Goal: Check status: Check status

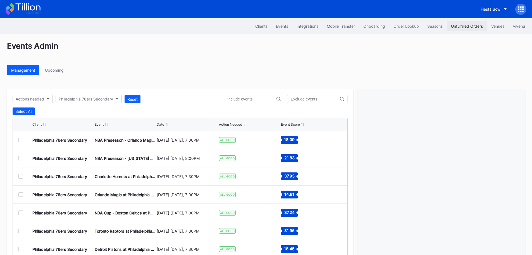
click at [460, 25] on div "Unfulfilled Orders" at bounding box center [467, 26] width 32 height 5
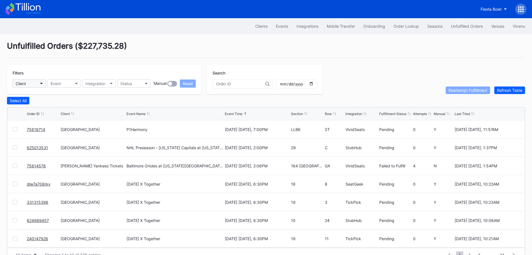
click at [35, 82] on button "Client" at bounding box center [30, 83] width 34 height 8
type input "pru"
click at [45, 108] on div "[GEOGRAPHIC_DATA]" at bounding box center [36, 108] width 39 height 5
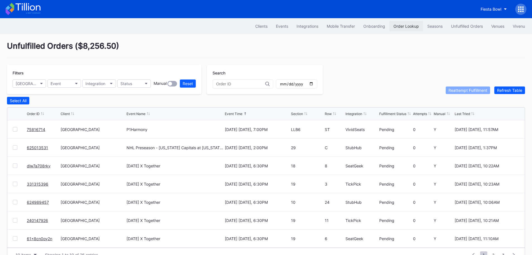
click at [407, 27] on div "Order Lookup" at bounding box center [406, 26] width 25 height 5
